Goal: Check status: Check status

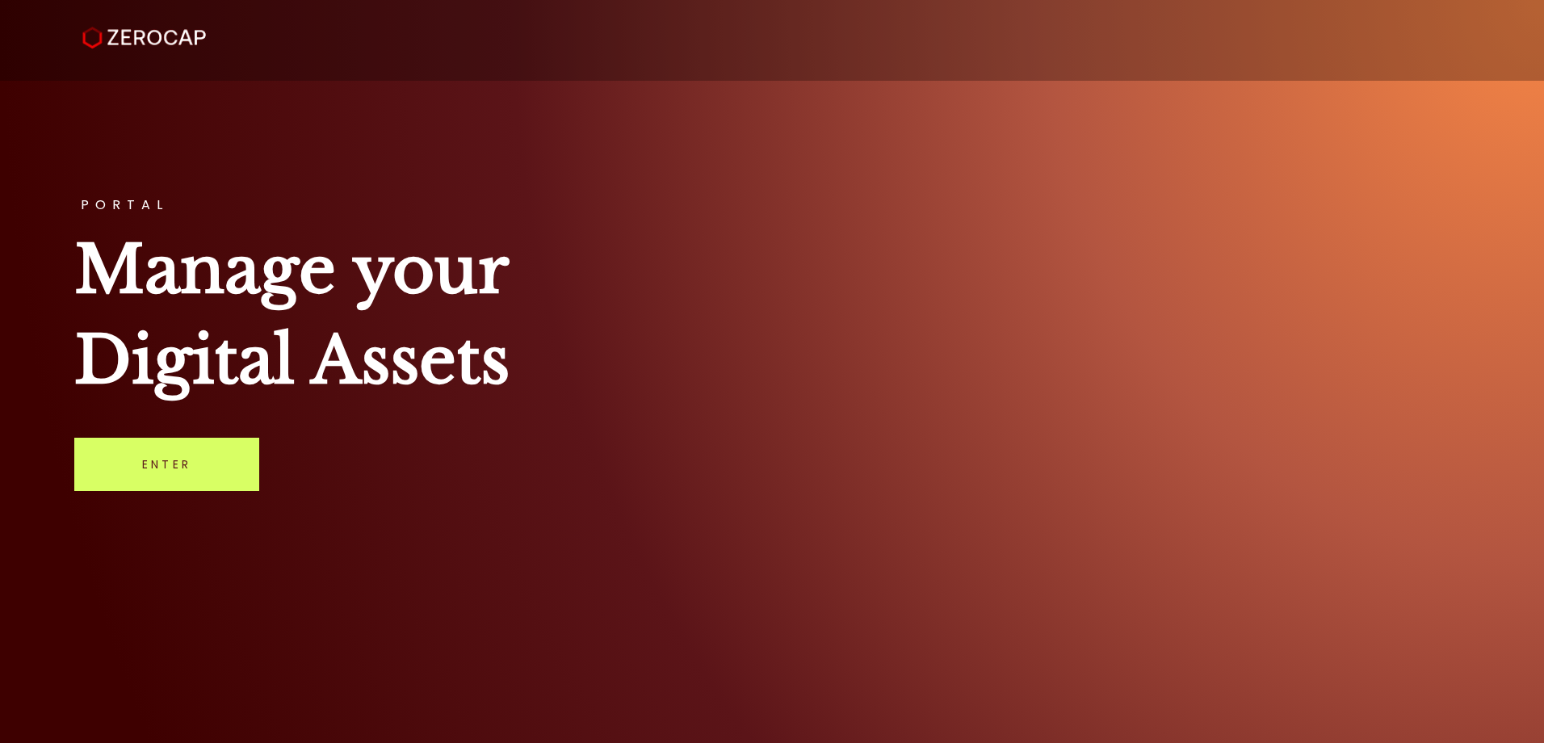
click at [221, 459] on link "Enter" at bounding box center [166, 464] width 185 height 53
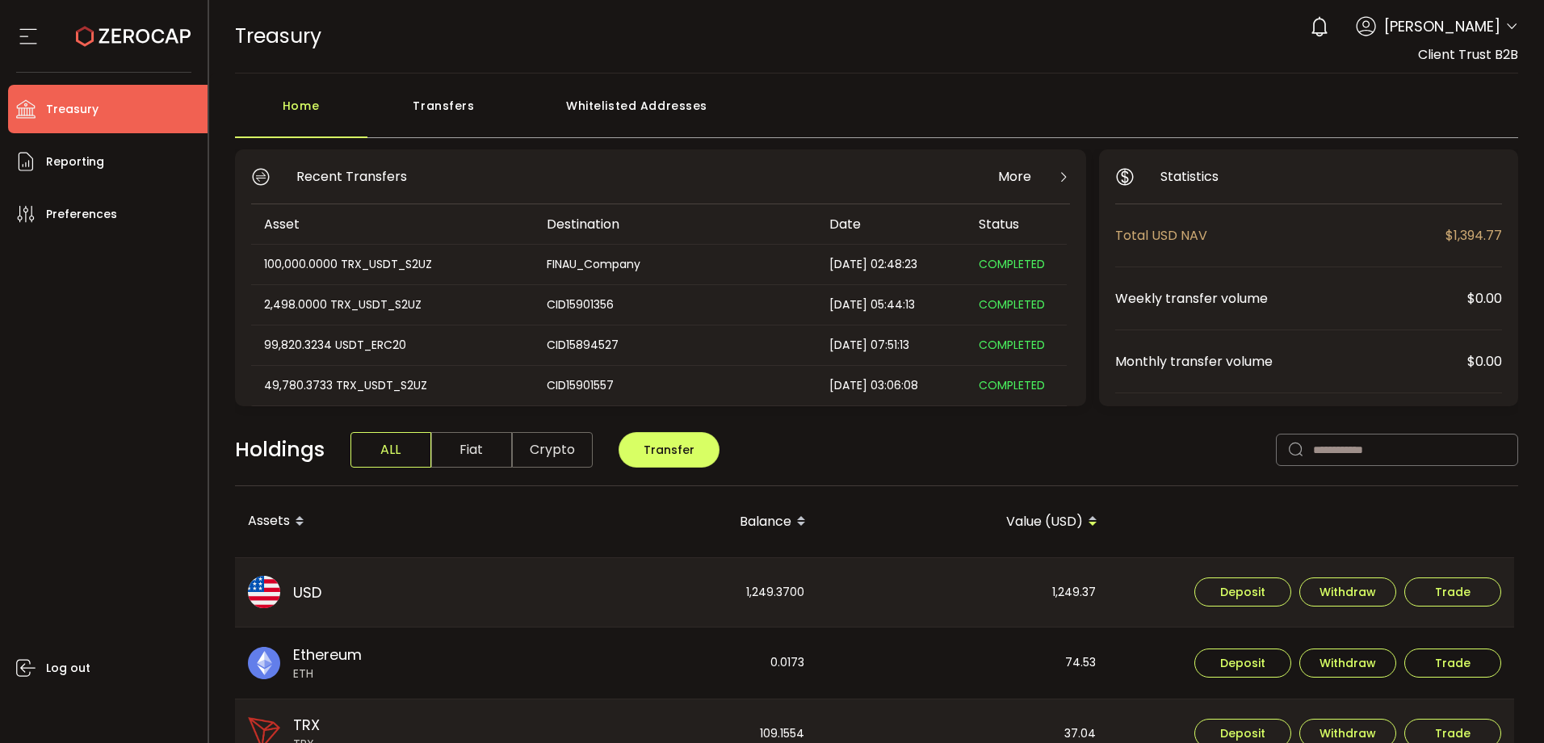
click at [1506, 26] on icon at bounding box center [1511, 26] width 13 height 13
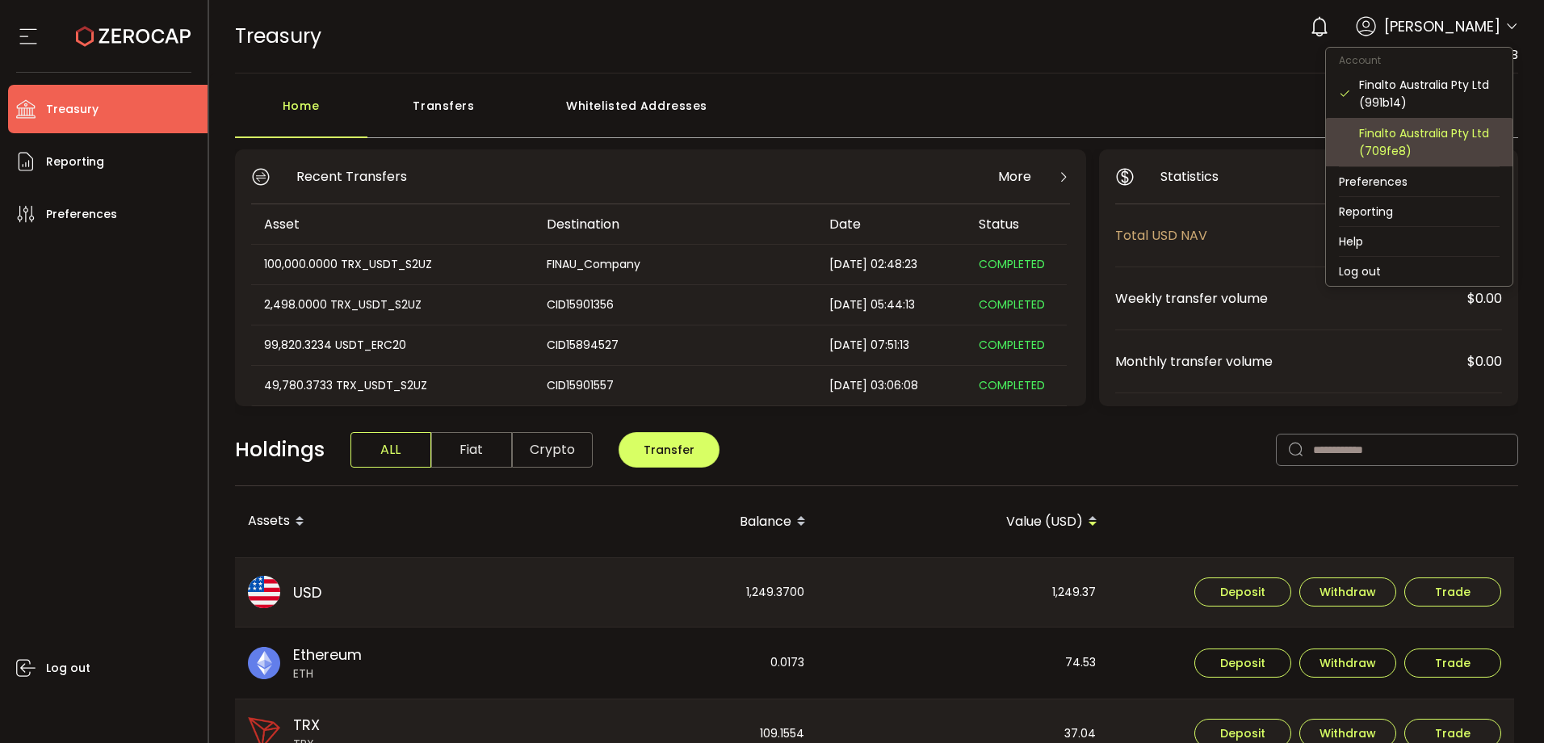
click at [1367, 139] on div "Finalto Australia Pty Ltd (709fe8)" at bounding box center [1429, 142] width 140 height 36
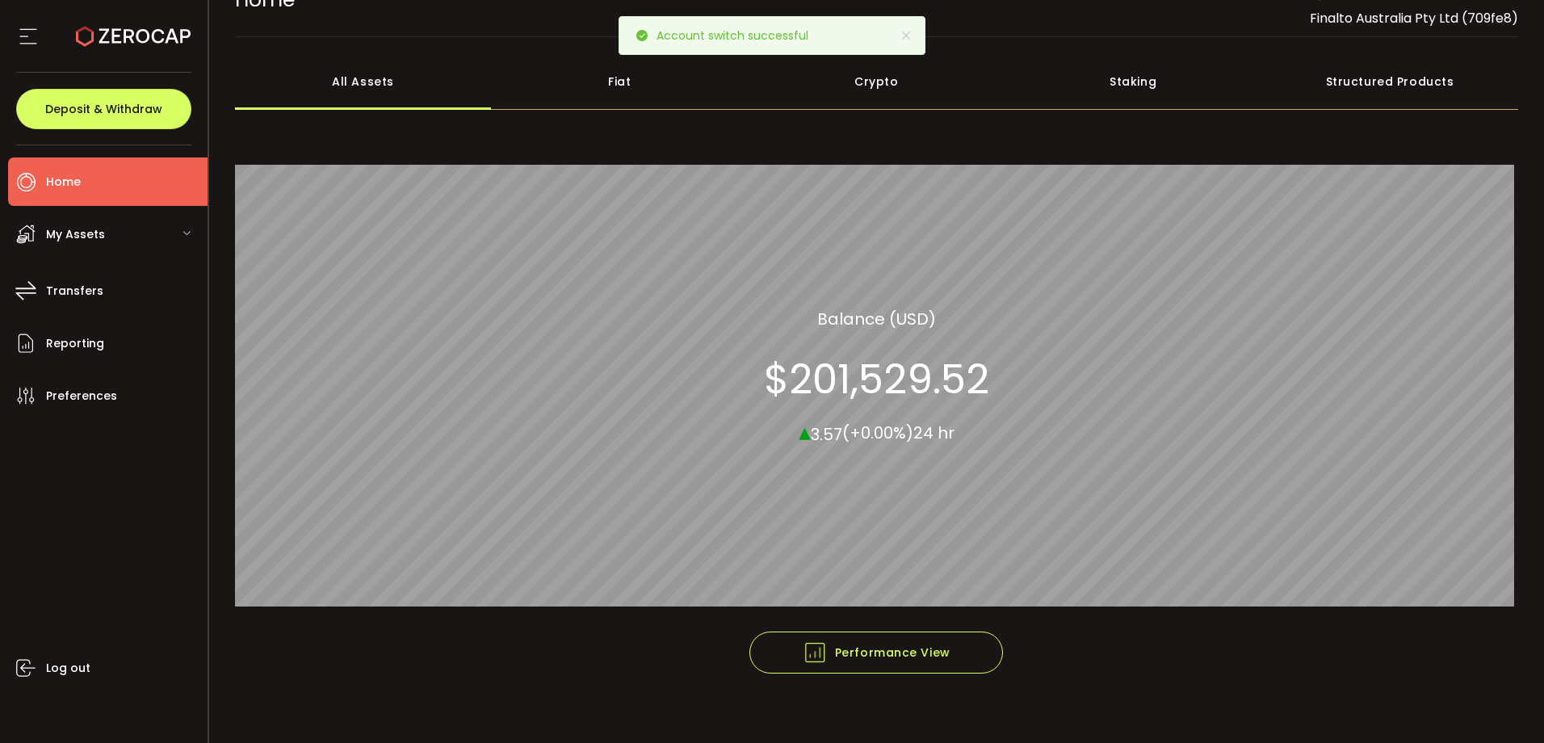
scroll to position [52, 0]
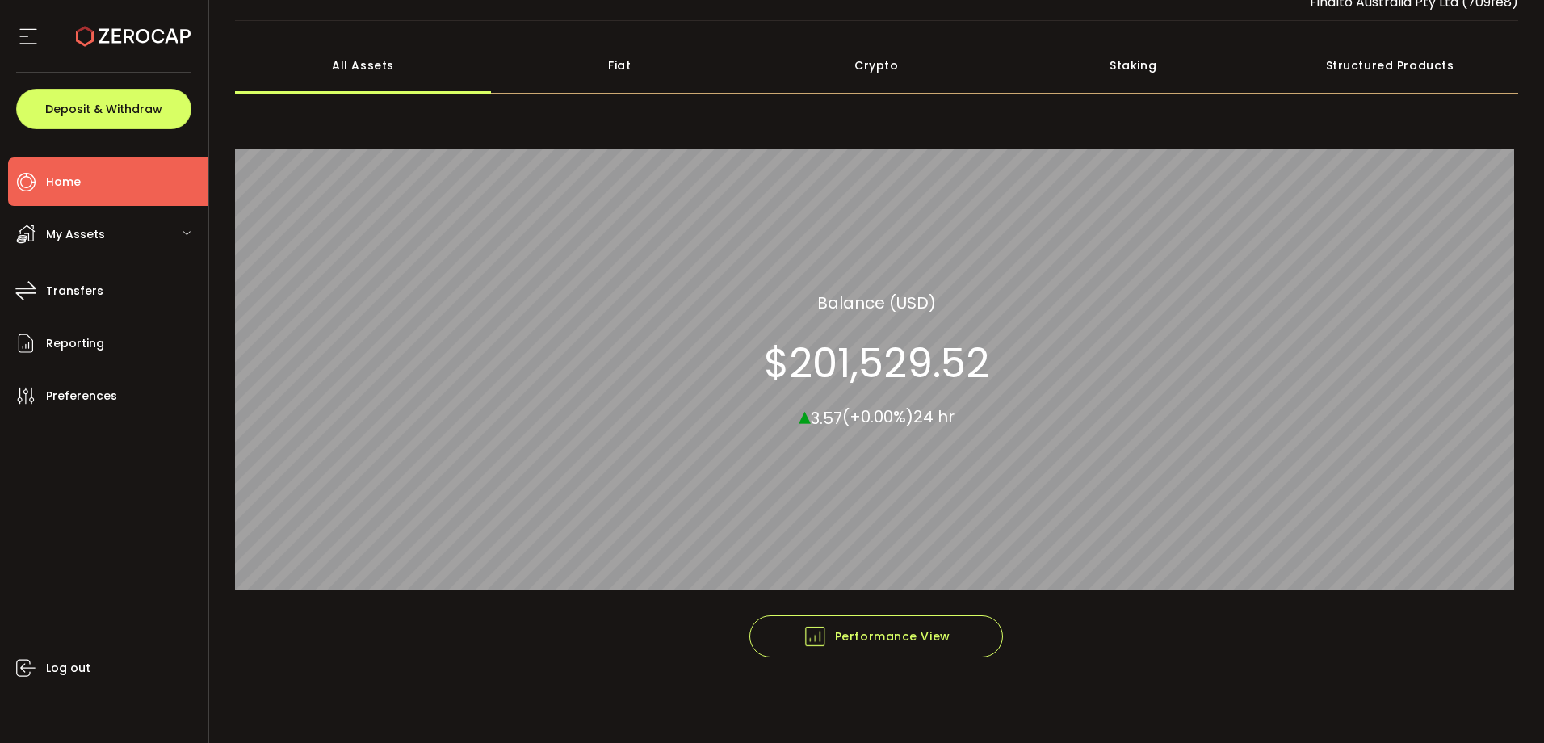
click at [128, 224] on div "My Assets" at bounding box center [107, 234] width 199 height 48
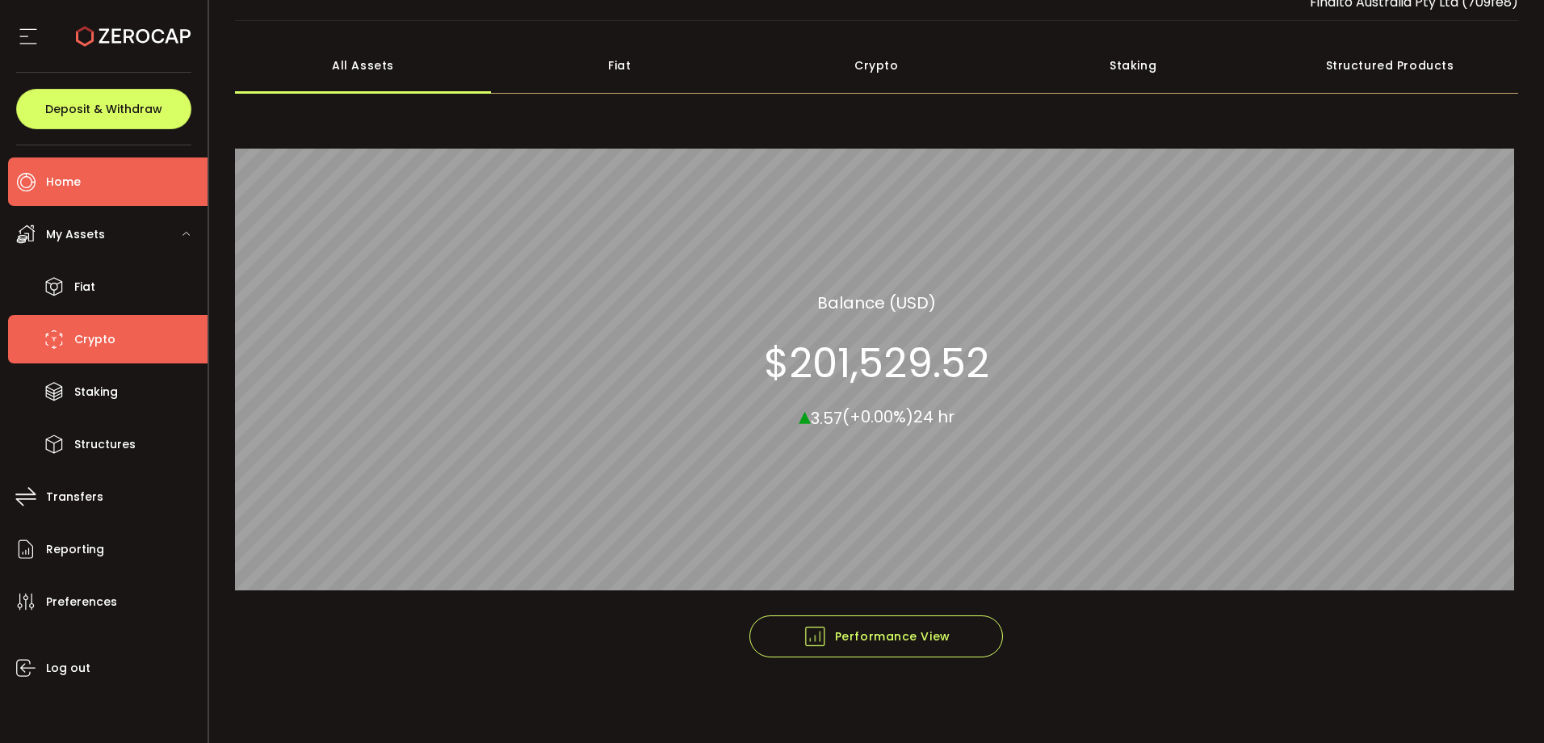
click at [93, 339] on span "Crypto" at bounding box center [94, 339] width 41 height 23
